Goal: Task Accomplishment & Management: Use online tool/utility

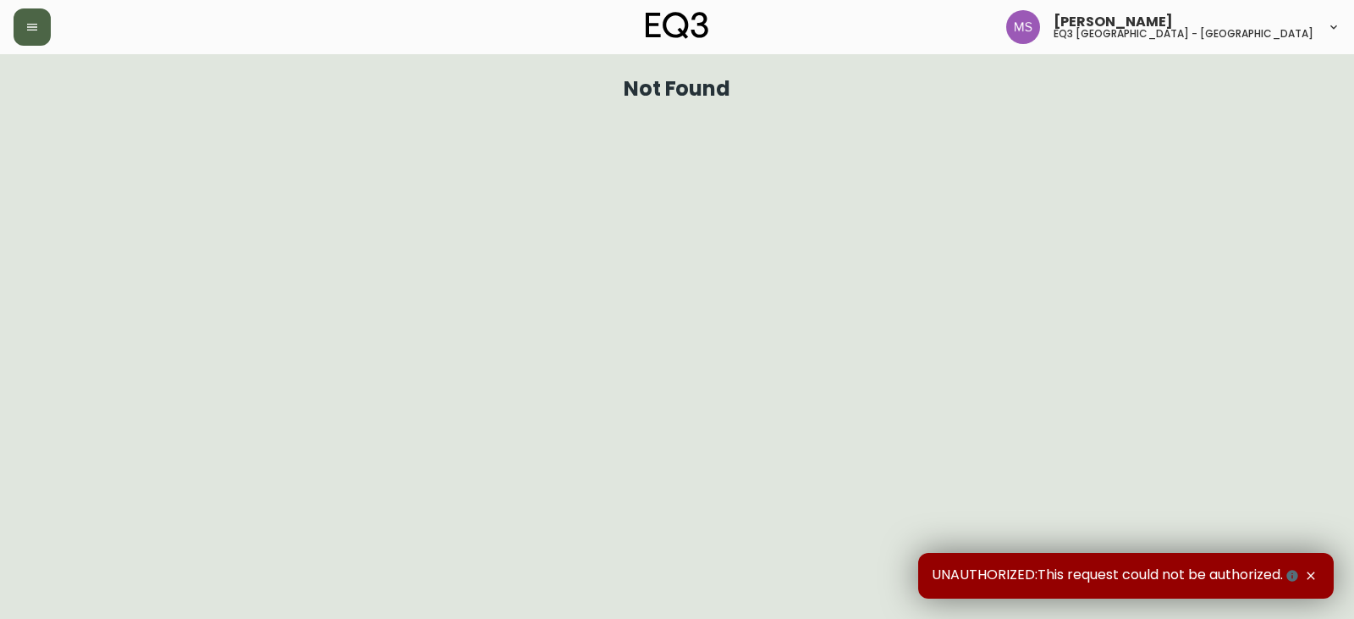
click at [47, 25] on button "button" at bounding box center [32, 26] width 37 height 37
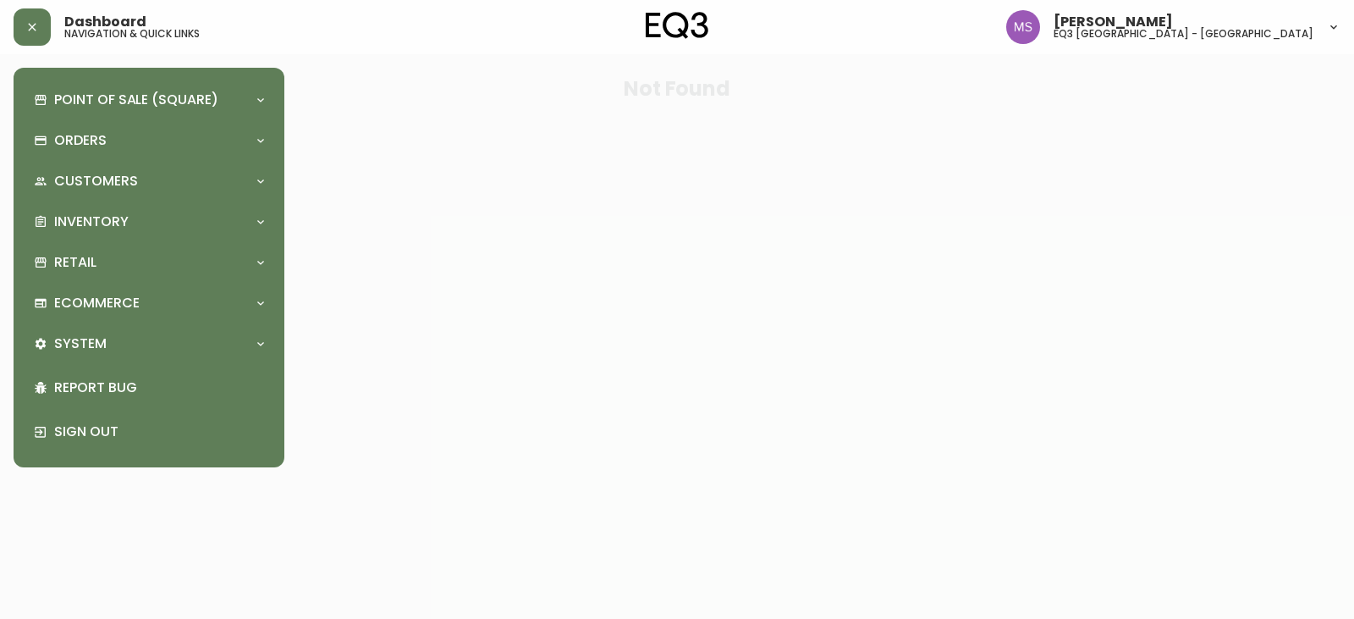
click at [126, 202] on div "Point of Sale (Square) Payments Virtual Terminal Transactions Search Terminals …" at bounding box center [149, 267] width 244 height 372
click at [125, 210] on div "Inventory" at bounding box center [149, 221] width 244 height 37
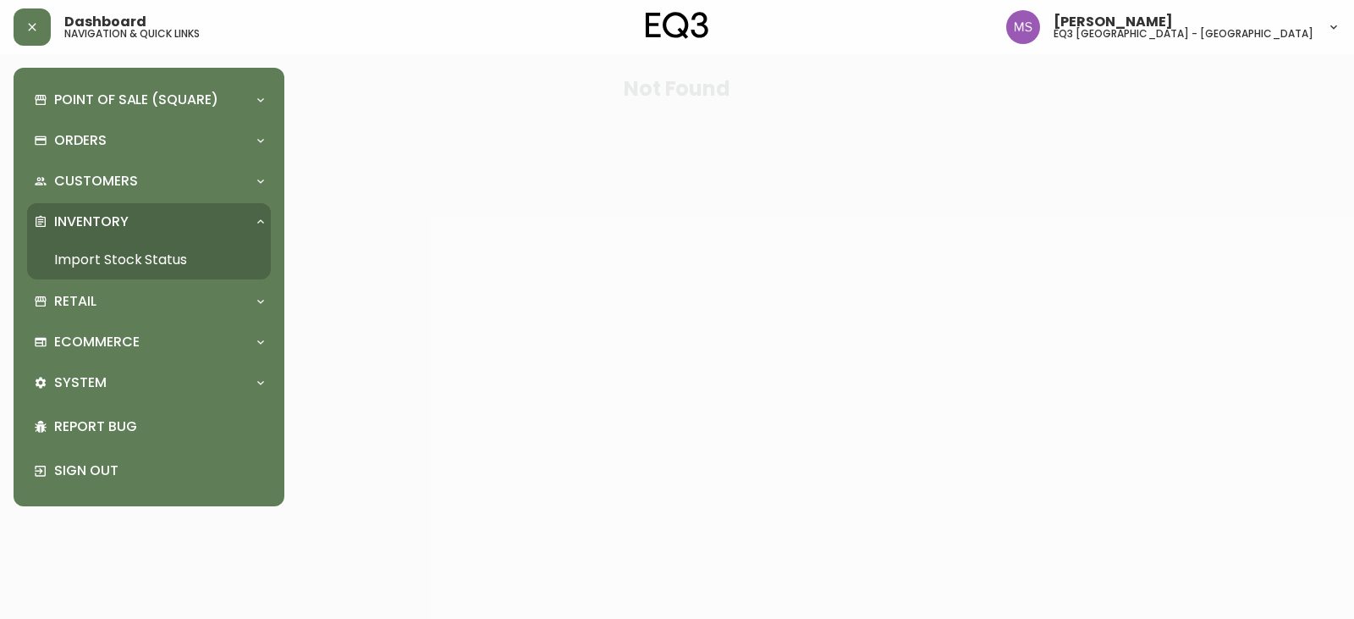
drag, startPoint x: 122, startPoint y: 252, endPoint x: 119, endPoint y: 243, distance: 9.7
click at [122, 252] on link "Import Stock Status" at bounding box center [149, 259] width 244 height 39
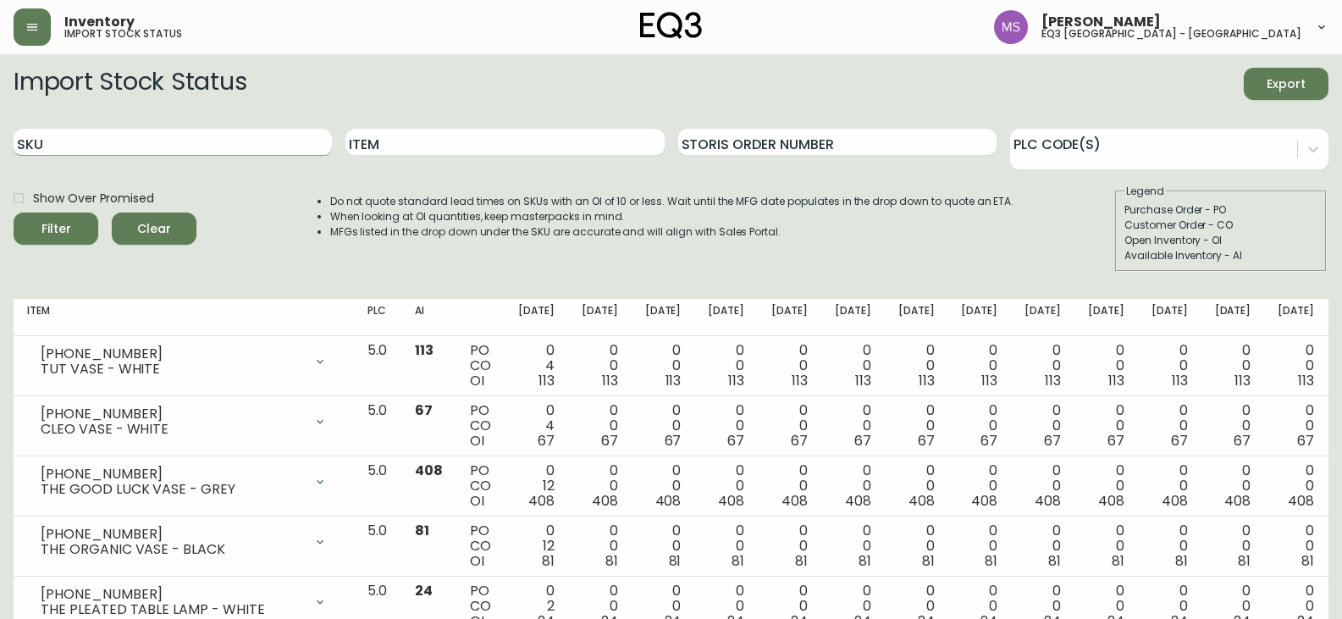
click at [96, 141] on input "SKU" at bounding box center [173, 142] width 318 height 27
paste input "[PHONE_NUMBER]"
type input "[PHONE_NUMBER]"
click at [14, 212] on button "Filter" at bounding box center [56, 228] width 85 height 32
